Goal: Information Seeking & Learning: Learn about a topic

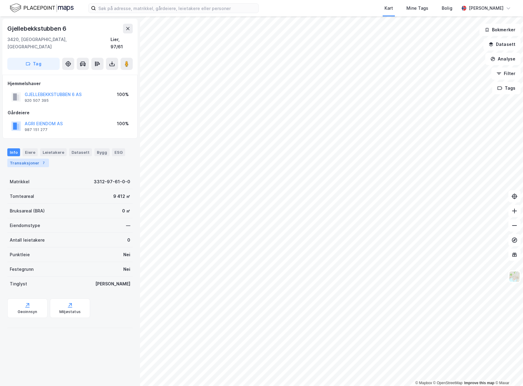
click at [40, 160] on div "7" at bounding box center [43, 163] width 6 height 6
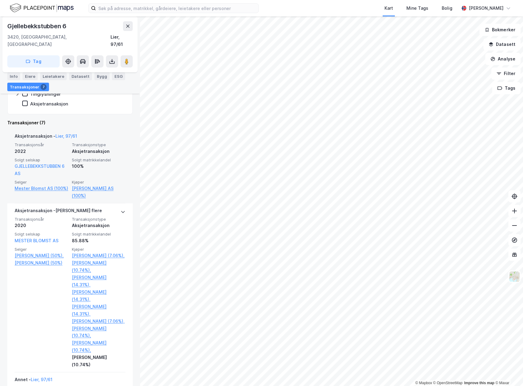
scroll to position [61, 0]
